Goal: Information Seeking & Learning: Learn about a topic

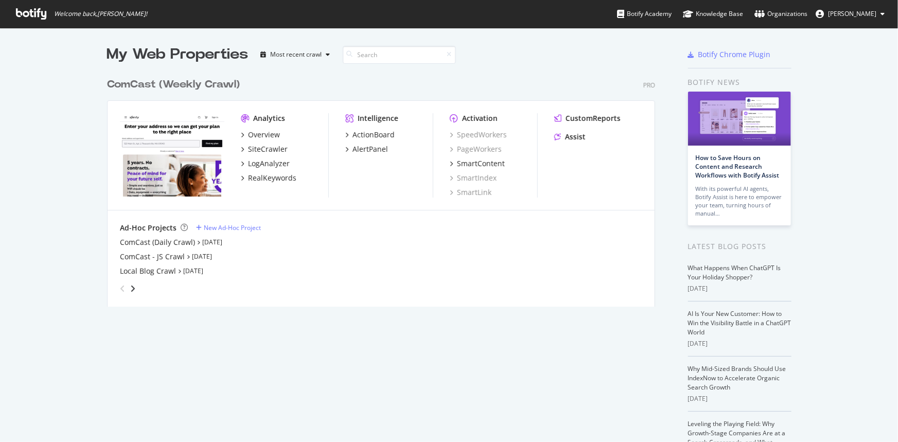
scroll to position [435, 884]
click at [165, 257] on div "ComCast - JS Crawl" at bounding box center [152, 257] width 65 height 10
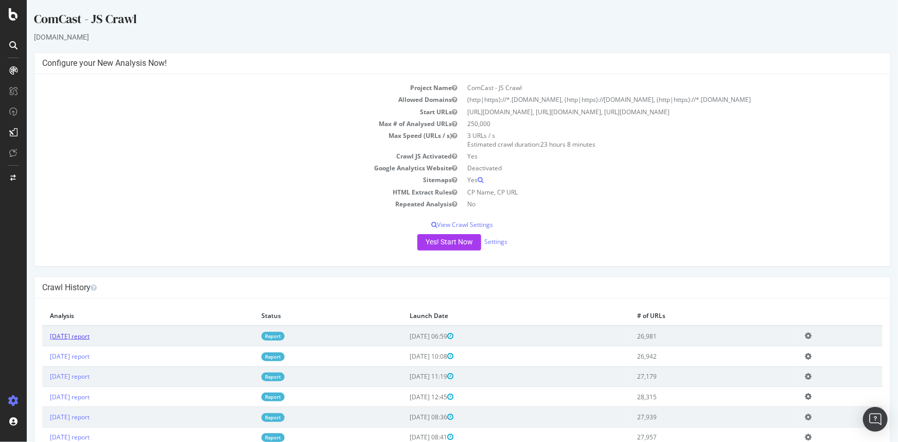
click at [89, 334] on link "[DATE] report" at bounding box center [69, 336] width 40 height 9
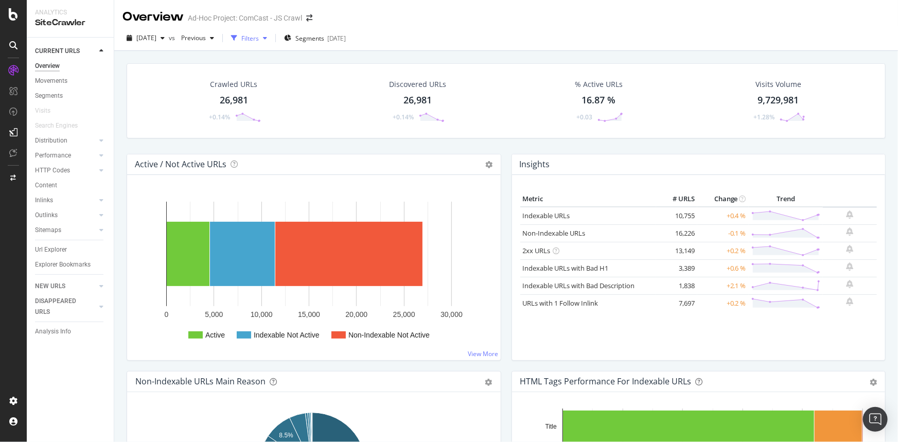
click at [259, 35] on div "Filters" at bounding box center [249, 38] width 17 height 9
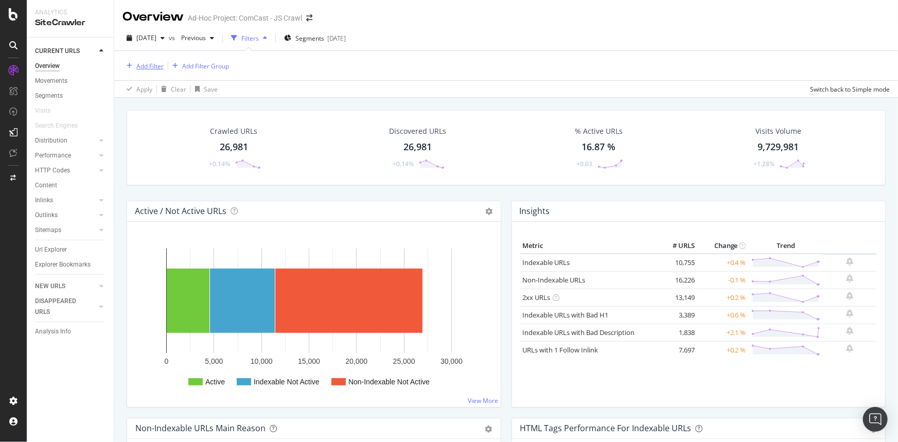
click at [152, 67] on div "Add Filter" at bounding box center [149, 66] width 27 height 9
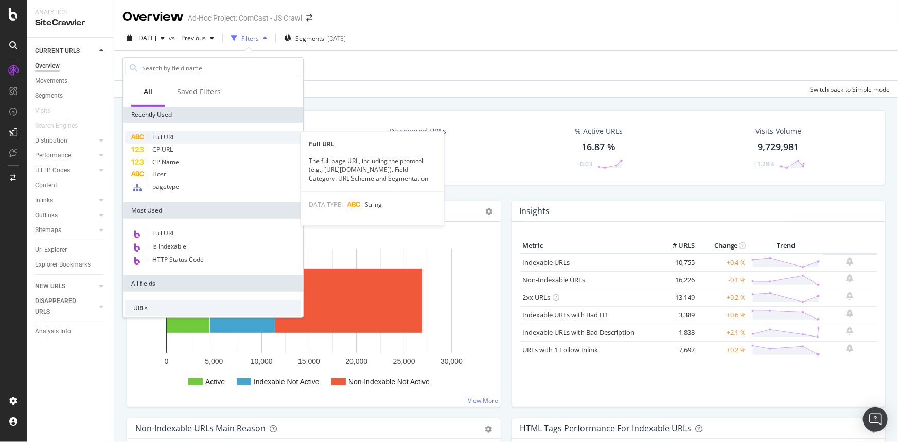
click at [174, 138] on span "Full URL" at bounding box center [163, 137] width 23 height 9
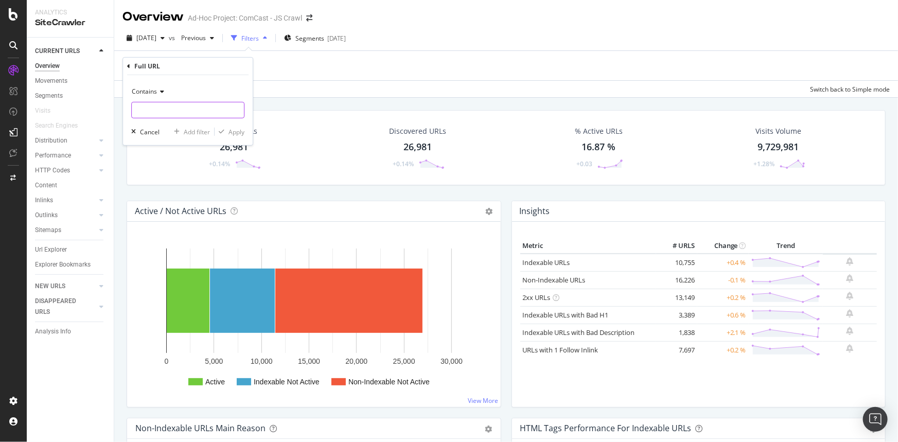
click at [193, 111] on input "text" at bounding box center [188, 110] width 112 height 16
paste input "/learn/solution-finder"
type input "/learn/solution-finder"
click at [237, 133] on div "Apply" at bounding box center [236, 131] width 16 height 9
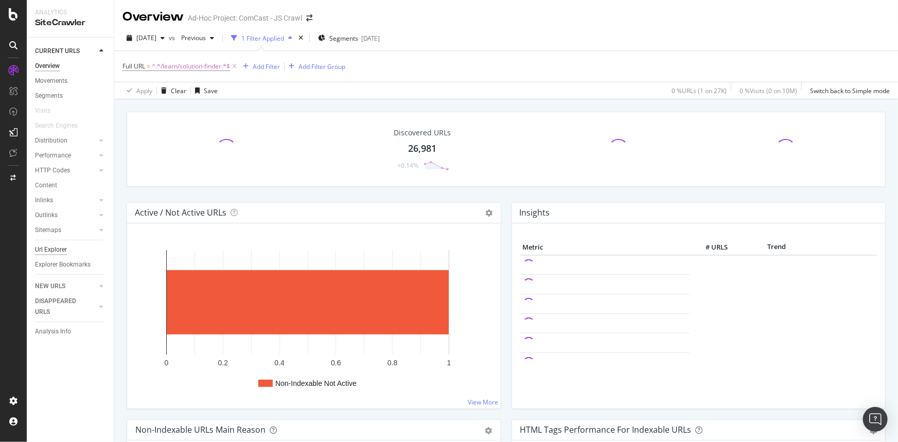
drag, startPoint x: 67, startPoint y: 248, endPoint x: 58, endPoint y: 249, distance: 9.4
click at [67, 248] on link "Url Explorer" at bounding box center [70, 249] width 71 height 11
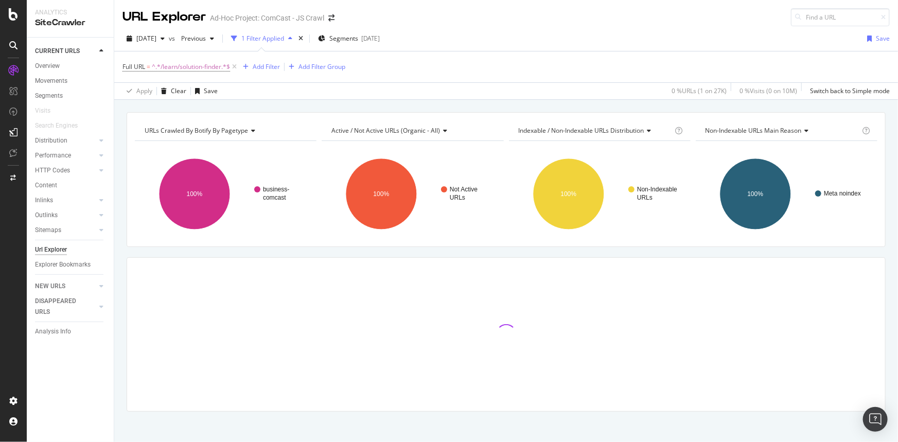
scroll to position [5, 0]
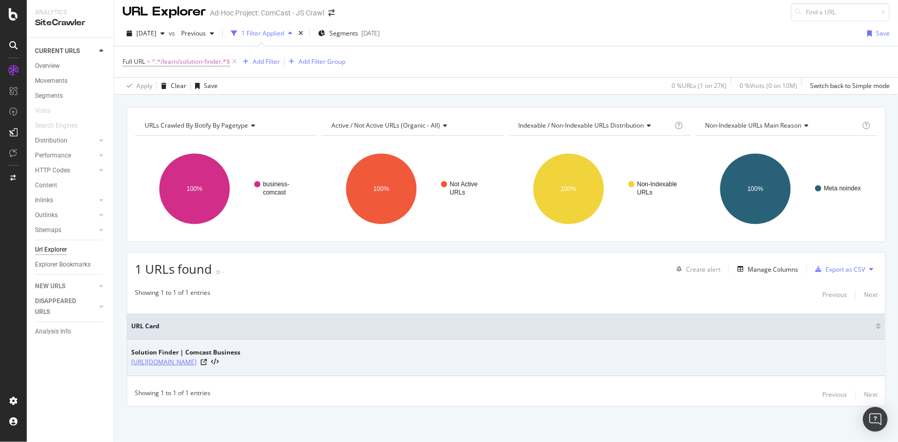
click at [196, 363] on link "[URL][DOMAIN_NAME]" at bounding box center [163, 362] width 65 height 10
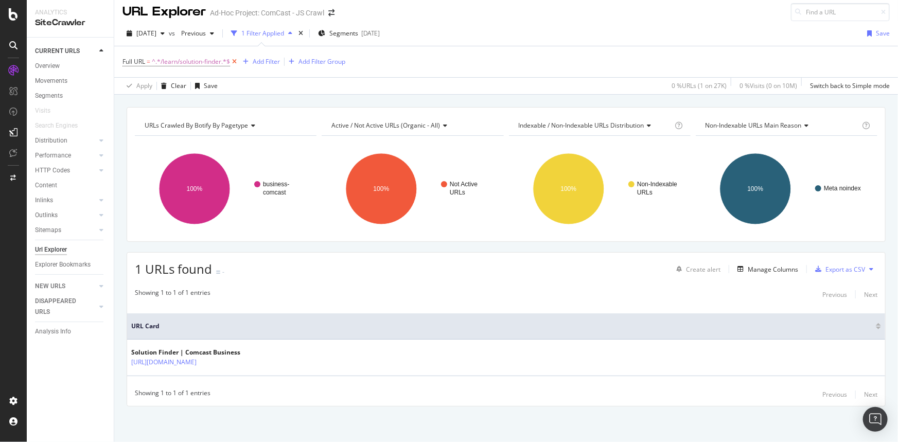
click at [236, 60] on icon at bounding box center [234, 62] width 9 height 10
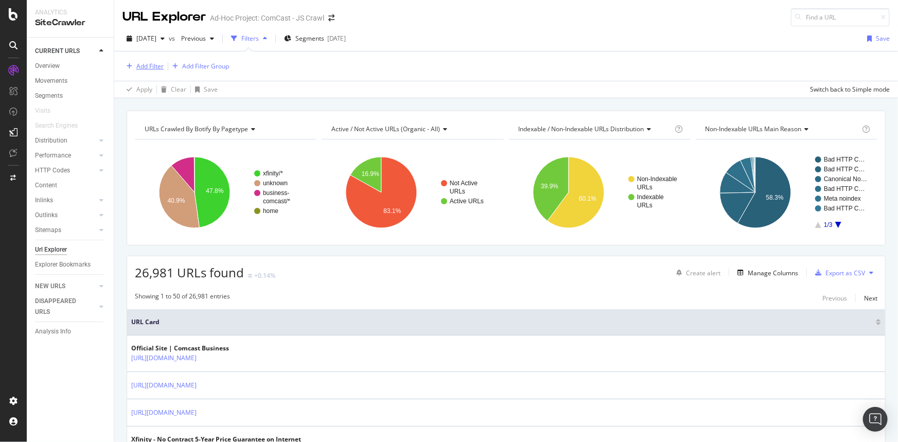
click at [143, 64] on div "Add Filter" at bounding box center [149, 66] width 27 height 9
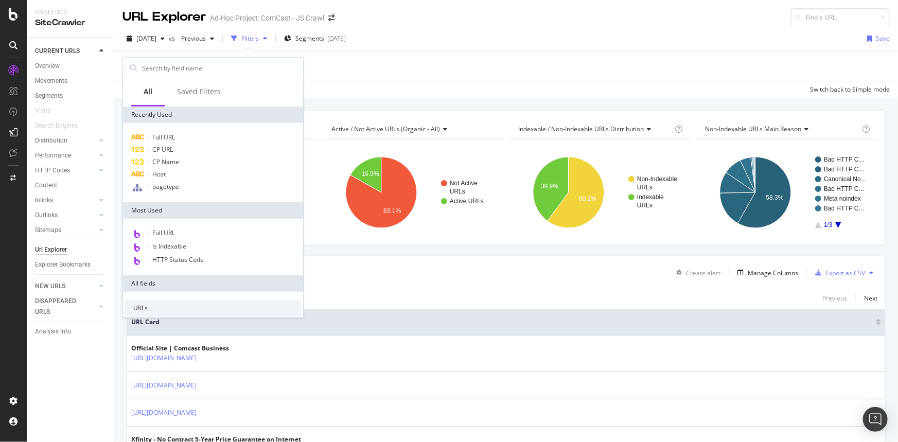
type input "i"
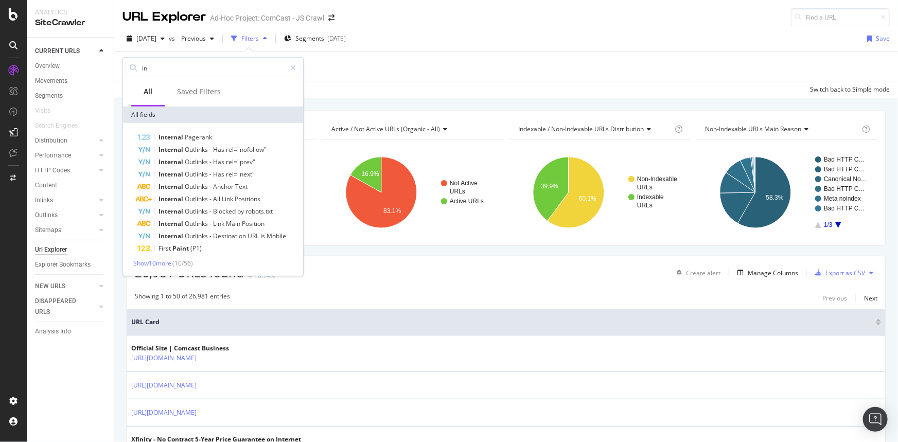
type input "i"
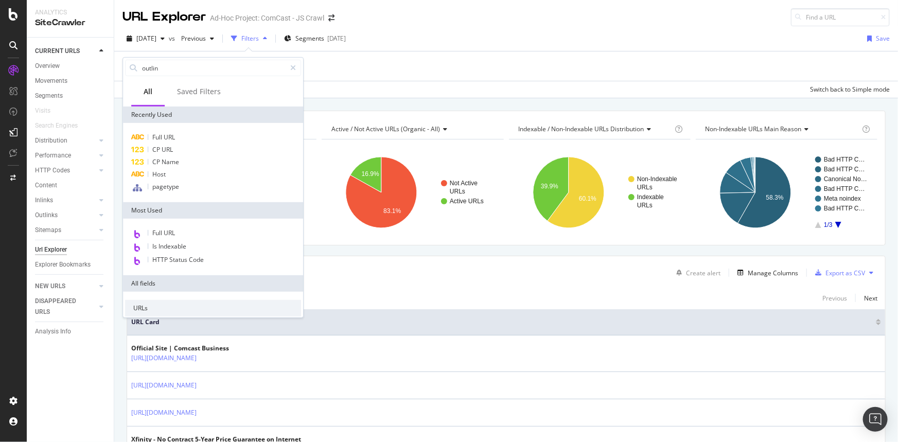
type input "outlink"
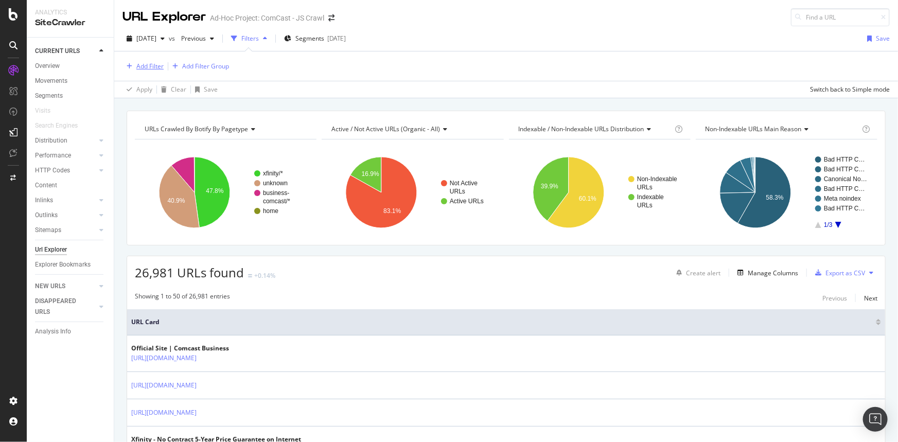
click at [145, 64] on div "Add Filter" at bounding box center [149, 66] width 27 height 9
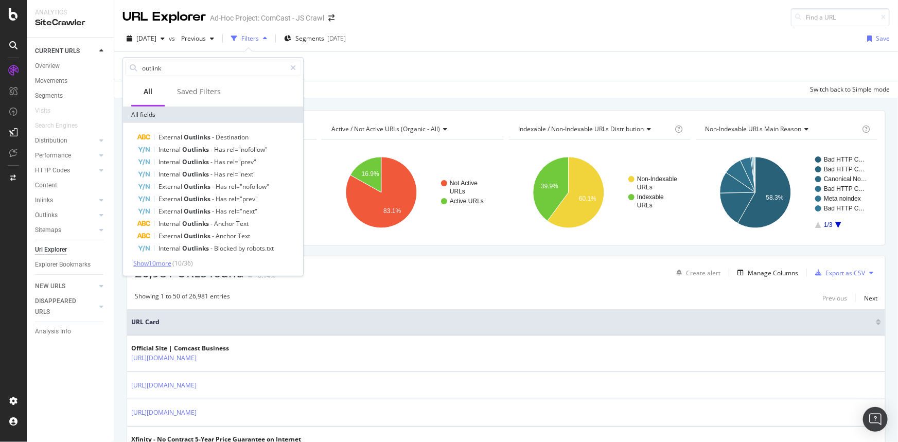
click at [146, 265] on span "Show 10 more" at bounding box center [152, 263] width 38 height 9
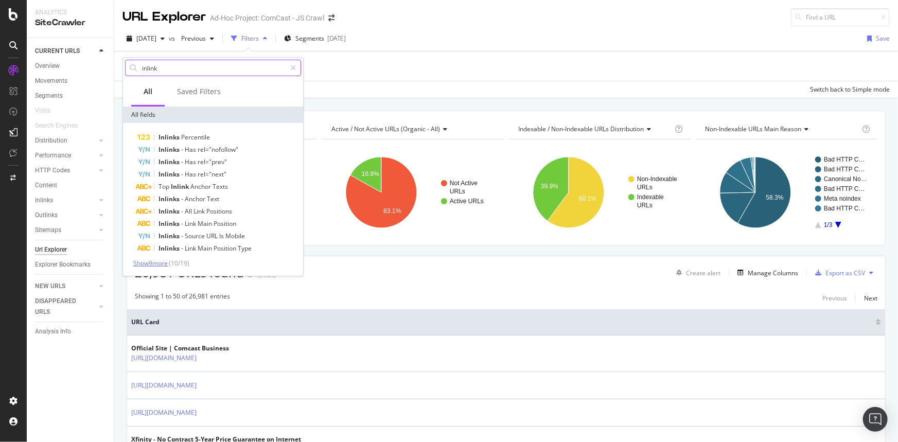
type input "inlink"
click at [158, 264] on span "Show 9 more" at bounding box center [150, 263] width 34 height 9
click at [195, 309] on div "Source" at bounding box center [219, 310] width 164 height 13
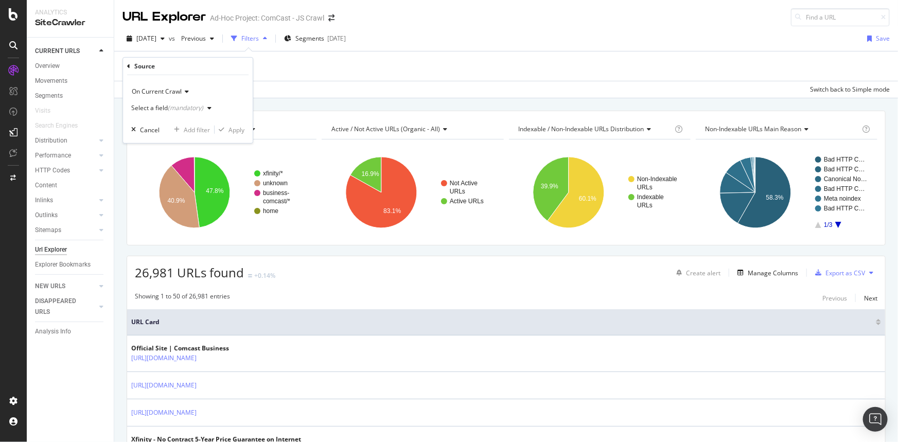
click at [207, 105] on icon "button" at bounding box center [209, 108] width 4 height 6
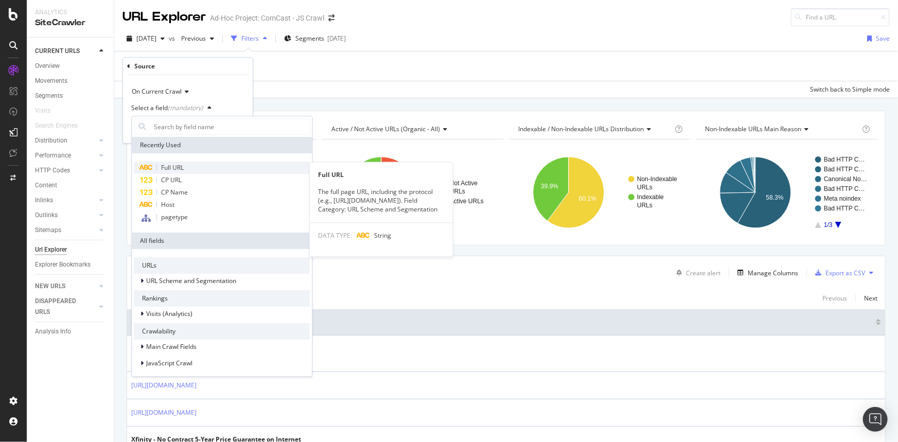
click at [185, 170] on div "Full URL" at bounding box center [222, 168] width 176 height 12
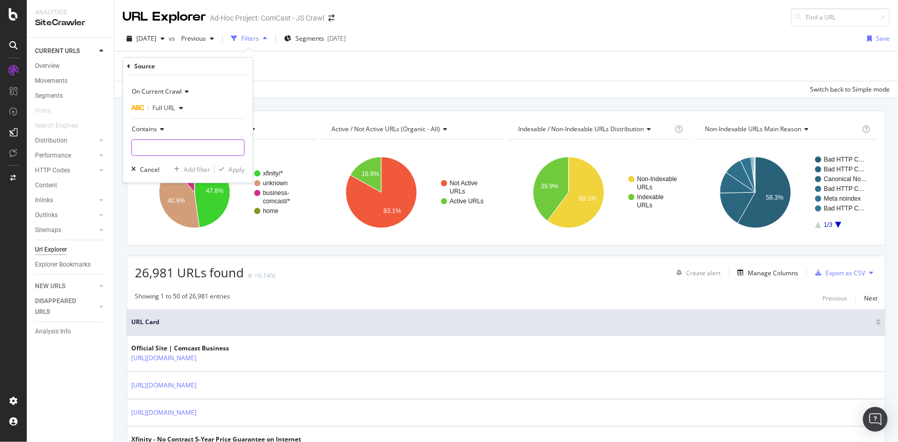
click at [175, 145] on input "text" at bounding box center [188, 147] width 112 height 16
paste input "/learn/solution-finder"
type input "/learn/solution-finder"
click at [240, 171] on div "Apply" at bounding box center [236, 169] width 16 height 9
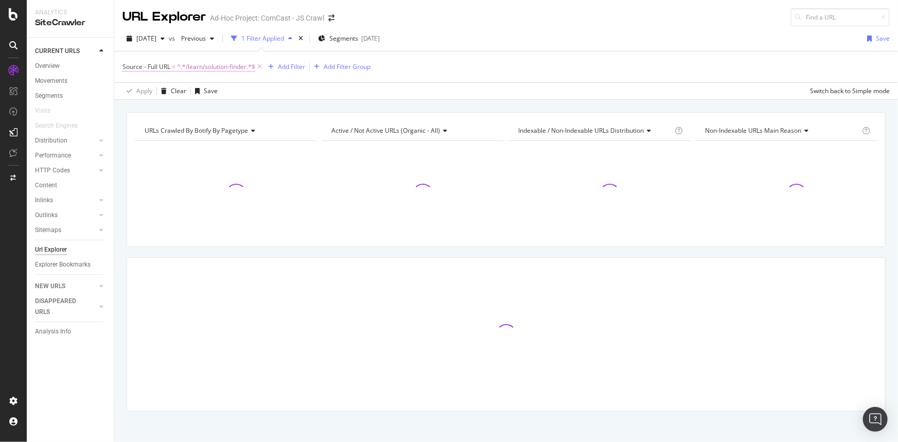
click at [190, 69] on span "^.*/learn/solution-finder.*$" at bounding box center [216, 67] width 78 height 14
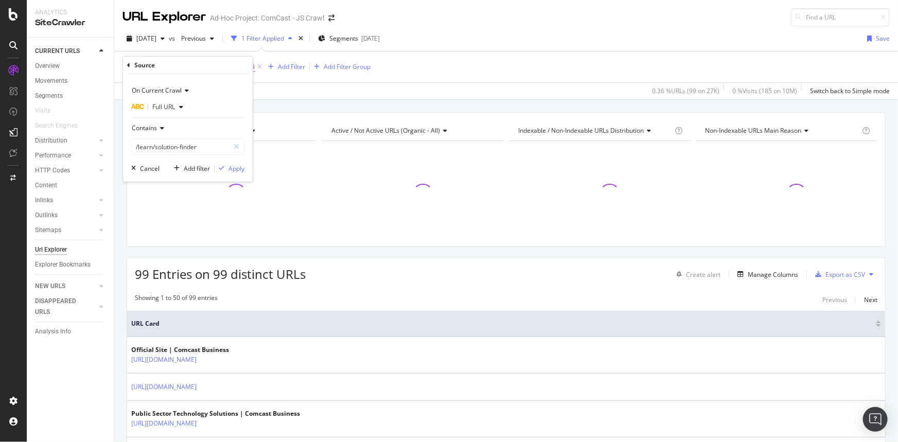
click at [503, 82] on div "Apply Clear Save 0.36 % URLs ( 99 on 27K ) 0 % Visits ( 185 on 10M ) Switch bac…" at bounding box center [505, 90] width 783 height 17
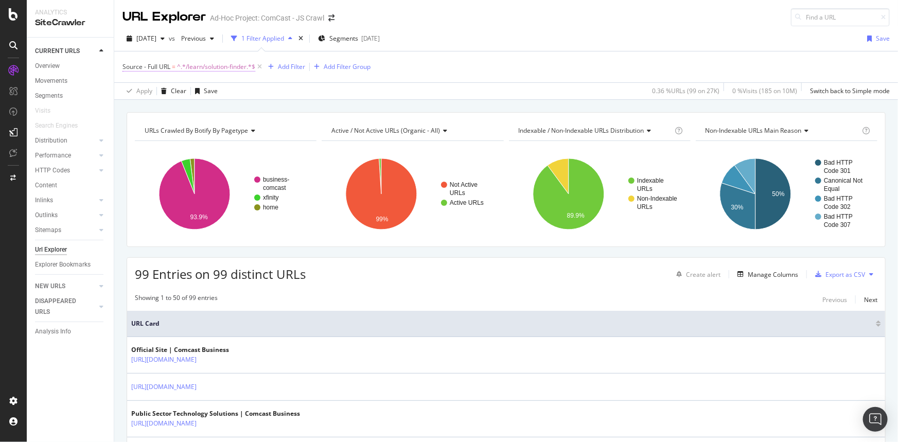
click at [209, 65] on span "^.*/learn/solution-finder.*$" at bounding box center [216, 67] width 78 height 14
click at [261, 67] on icon at bounding box center [259, 67] width 9 height 10
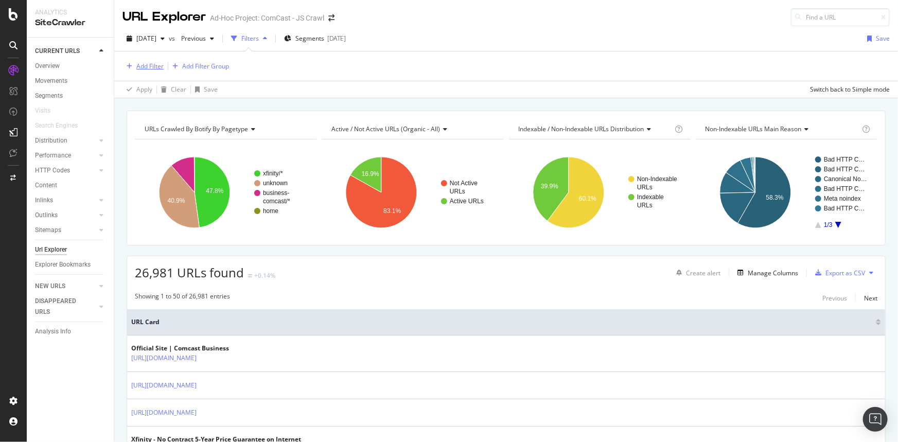
click at [148, 65] on div "Add Filter" at bounding box center [149, 66] width 27 height 9
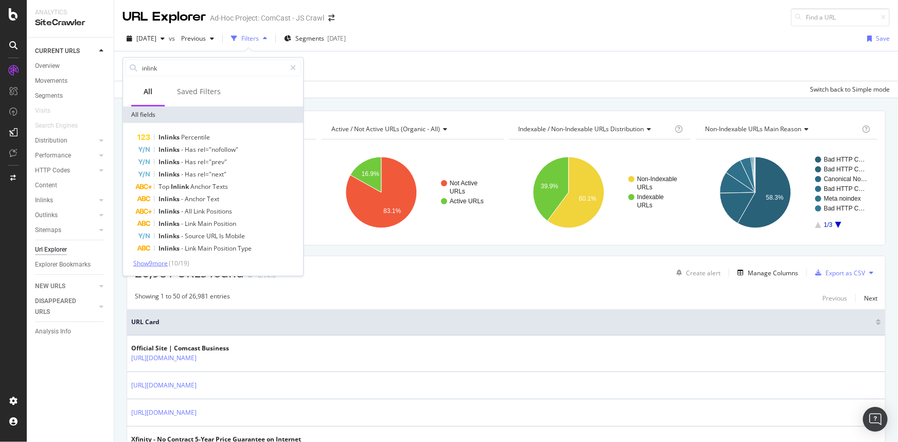
click at [156, 263] on span "Show 9 more" at bounding box center [150, 263] width 34 height 9
click at [162, 66] on input "inlink" at bounding box center [213, 67] width 145 height 15
drag, startPoint x: 162, startPoint y: 66, endPoint x: 153, endPoint y: 68, distance: 8.9
click at [153, 68] on input "inlink" at bounding box center [213, 67] width 145 height 15
type input "k"
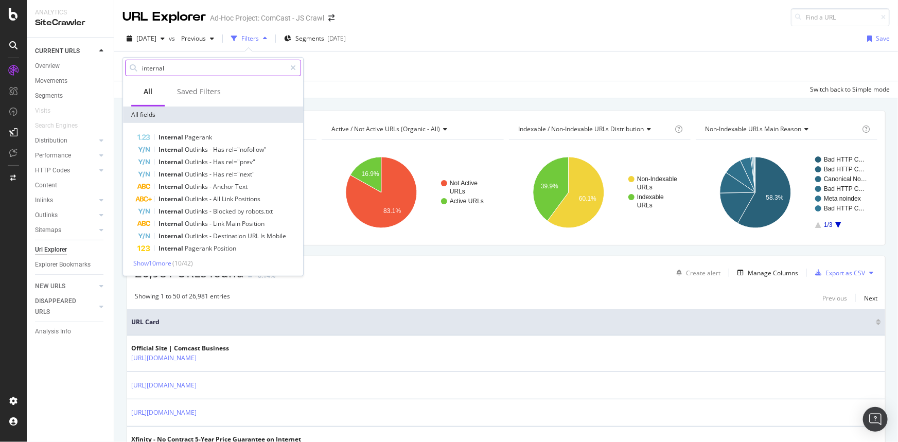
type input "internal"
click at [146, 267] on div "Show 10 more ( 10 / 42 )" at bounding box center [213, 263] width 176 height 9
click at [147, 263] on span "Show 10 more" at bounding box center [152, 263] width 38 height 9
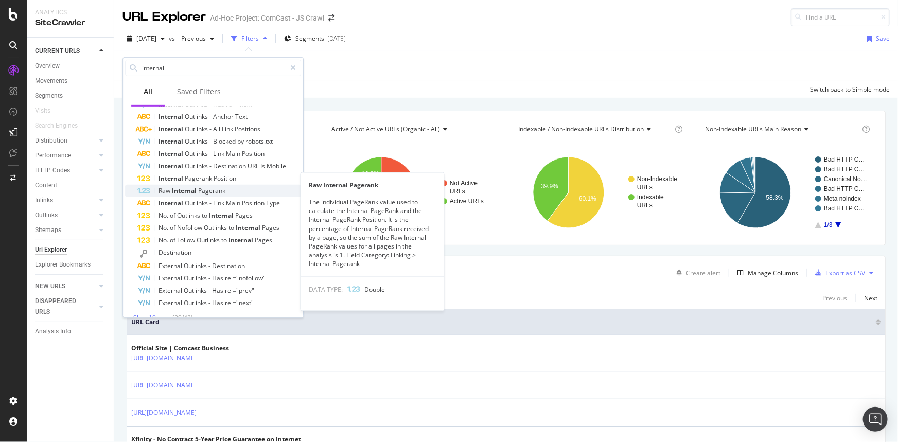
scroll to position [82, 0]
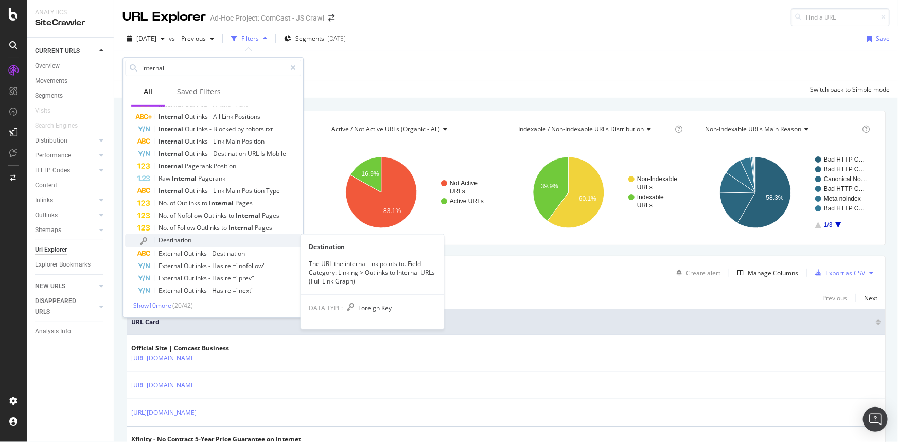
click at [169, 240] on span "Destination" at bounding box center [174, 240] width 33 height 9
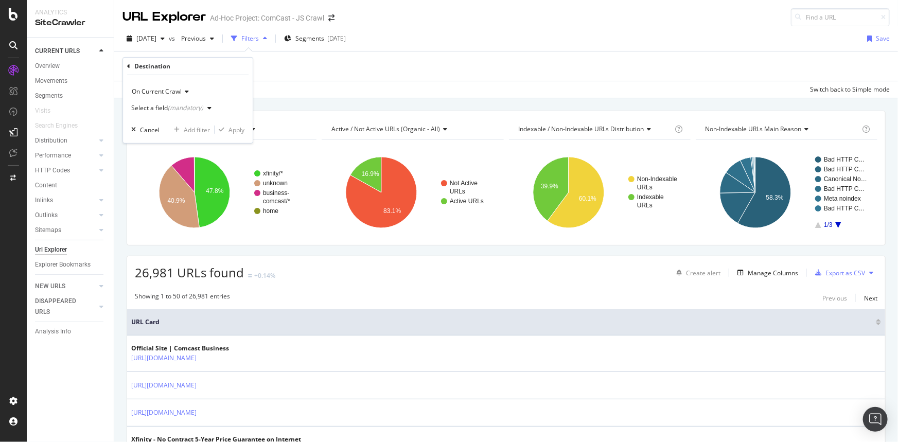
click at [174, 116] on button "Select a field (mandatory)" at bounding box center [173, 108] width 84 height 16
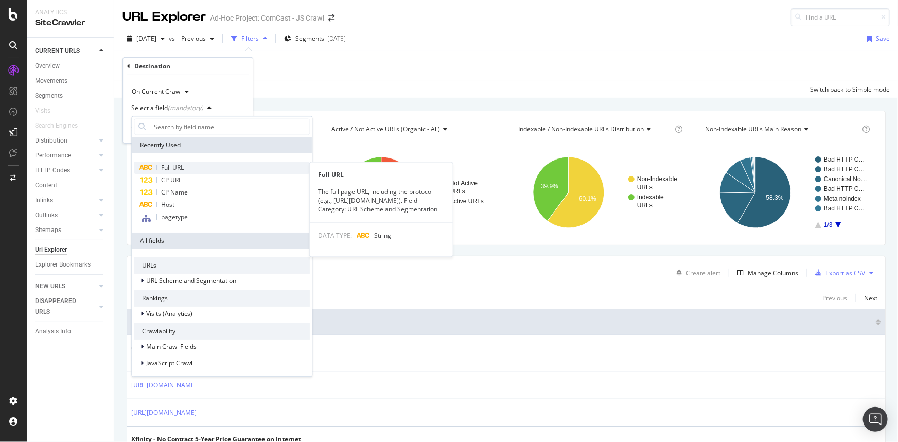
click at [194, 164] on div "Full URL" at bounding box center [222, 168] width 176 height 12
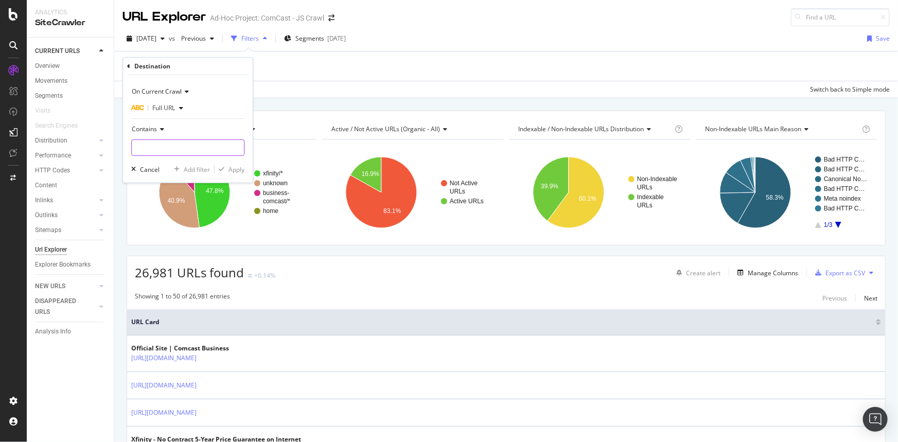
click at [173, 145] on input "text" at bounding box center [188, 147] width 112 height 16
paste input "/learn/solution-finder"
type input "/learn/solution-finder"
click at [238, 170] on div "Apply" at bounding box center [236, 169] width 16 height 9
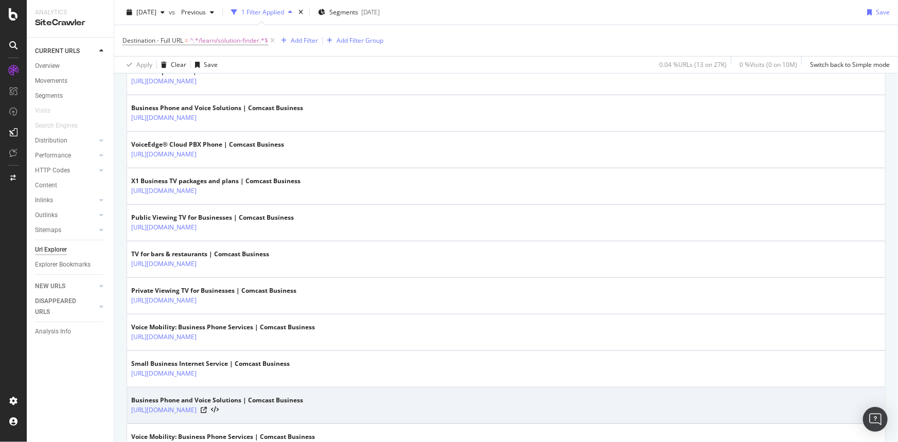
scroll to position [101, 0]
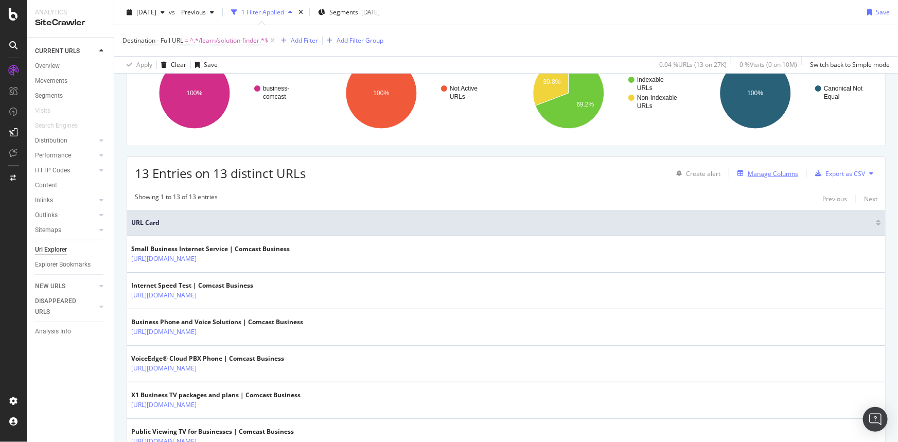
click at [784, 172] on div "Manage Columns" at bounding box center [772, 173] width 50 height 9
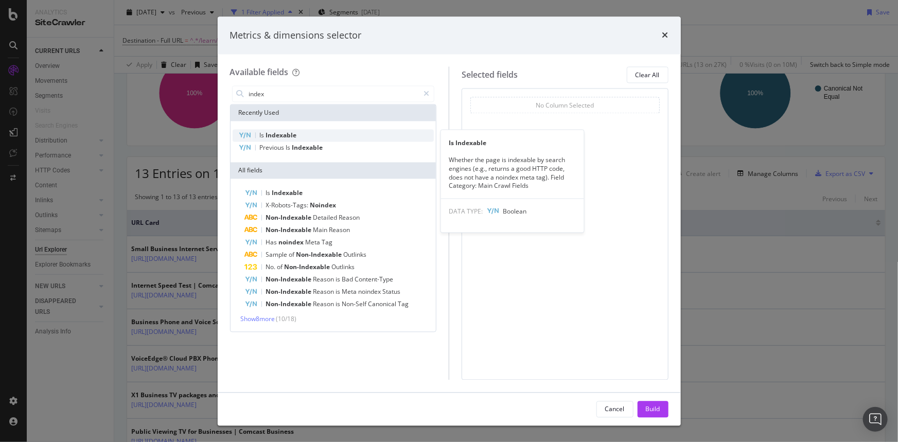
type input "index"
click at [278, 134] on span "Indexable" at bounding box center [281, 135] width 31 height 9
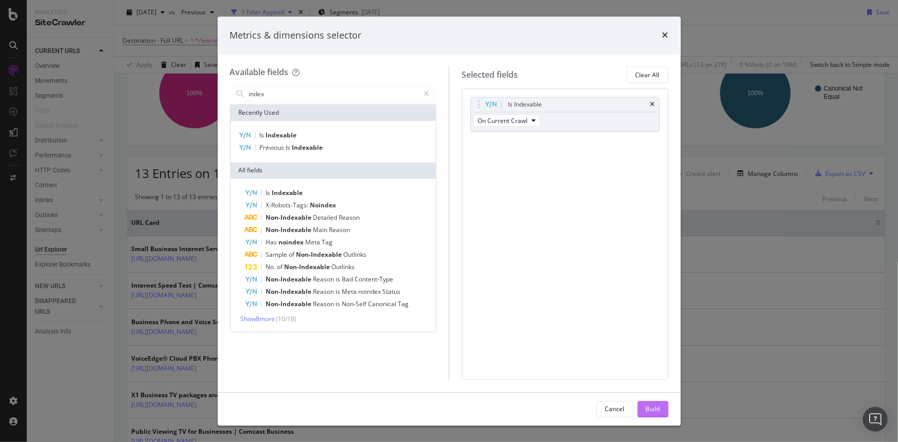
click at [651, 409] on div "Build" at bounding box center [653, 408] width 14 height 9
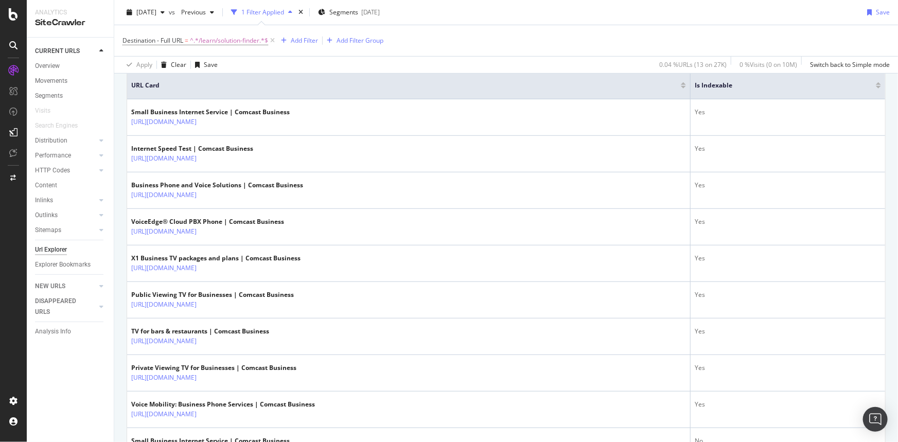
scroll to position [8, 0]
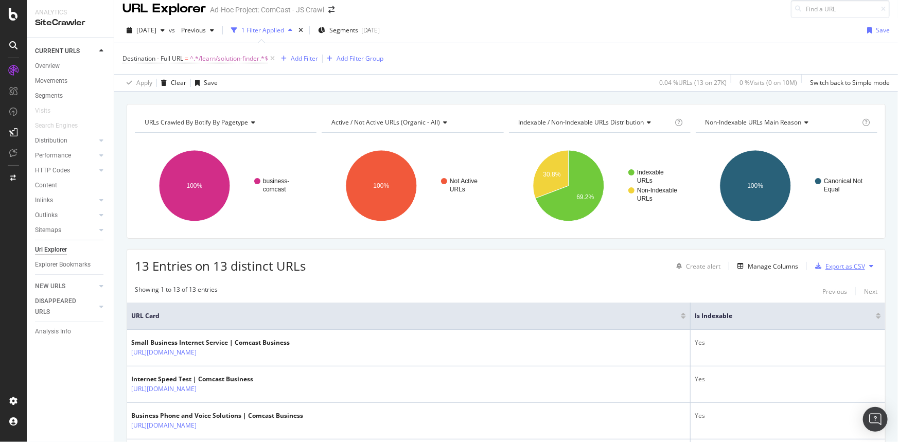
click at [845, 266] on div "Export as CSV" at bounding box center [845, 266] width 40 height 9
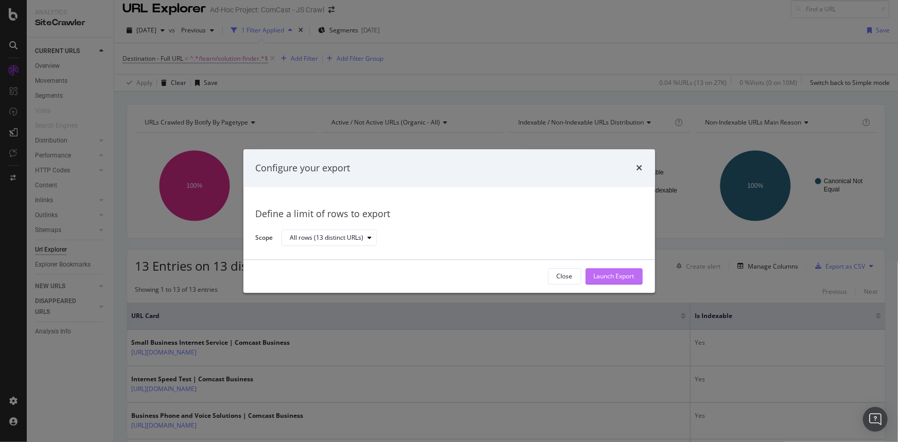
click at [607, 275] on div "Launch Export" at bounding box center [614, 276] width 41 height 9
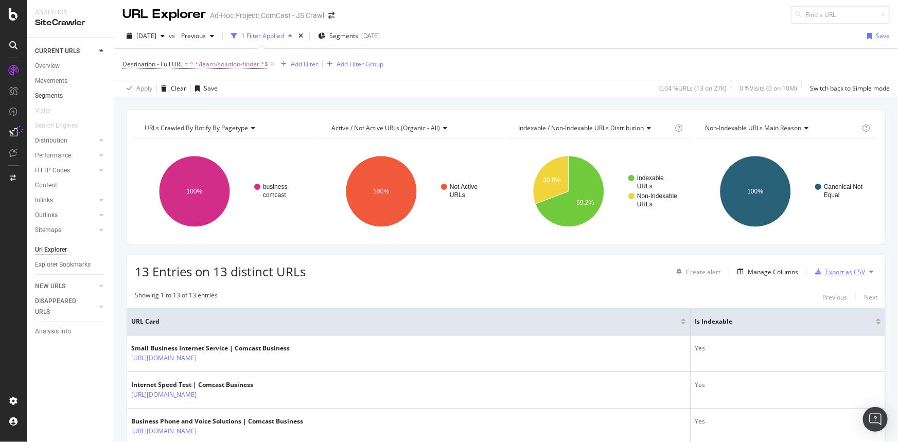
scroll to position [0, 0]
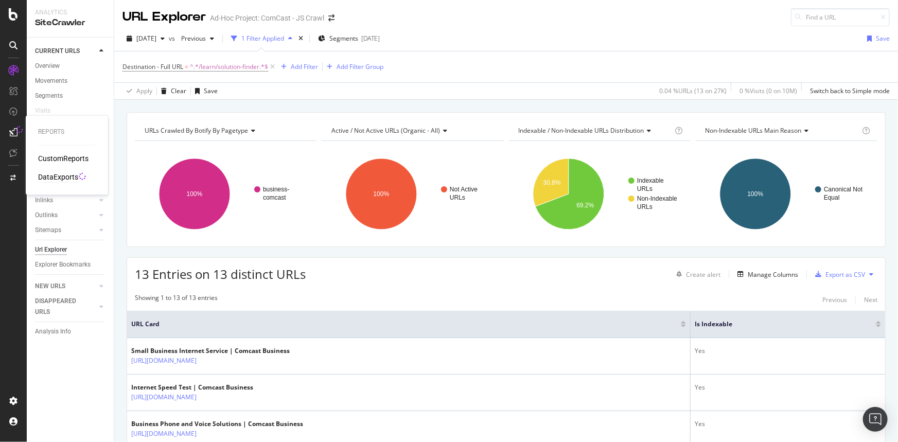
click at [67, 174] on div "DataExports" at bounding box center [58, 177] width 40 height 10
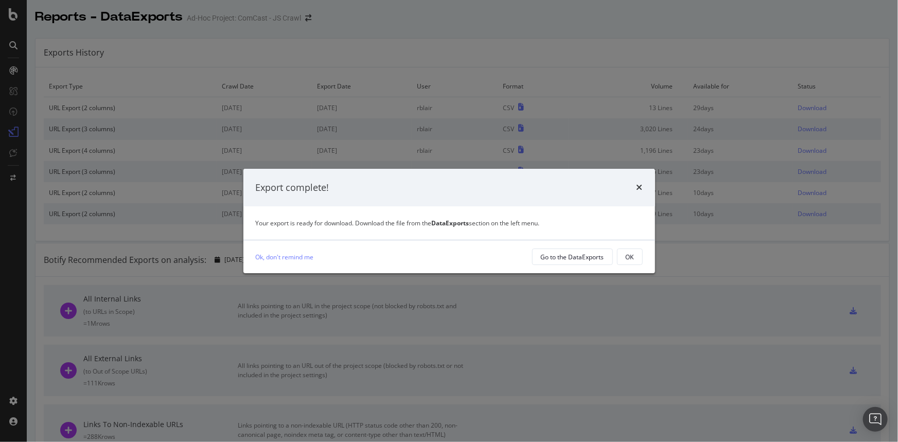
click at [642, 181] on div "Export complete!" at bounding box center [448, 188] width 411 height 38
click at [640, 185] on icon "times" at bounding box center [639, 187] width 6 height 8
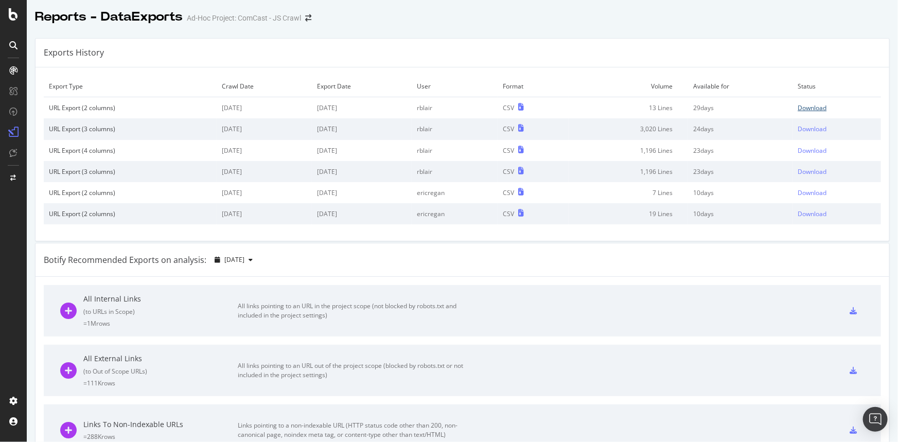
click at [803, 108] on div "Download" at bounding box center [811, 107] width 29 height 9
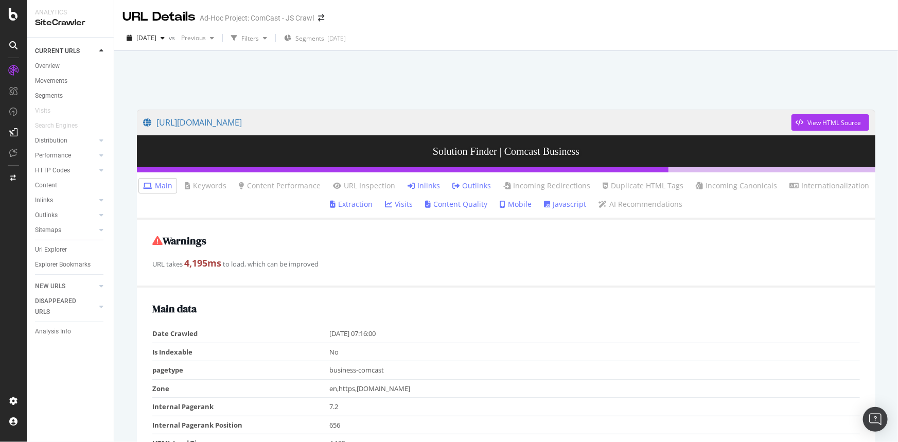
click at [423, 185] on link "Inlinks" at bounding box center [423, 186] width 32 height 10
